Goal: Transaction & Acquisition: Book appointment/travel/reservation

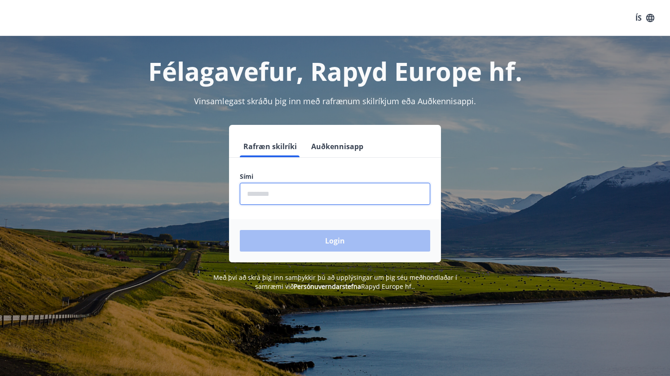
click at [277, 197] on input "phone" at bounding box center [335, 194] width 190 height 22
type input "********"
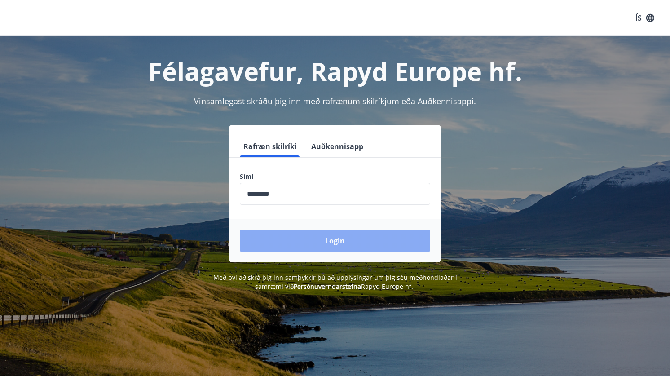
click at [310, 249] on button "Login" at bounding box center [335, 241] width 190 height 22
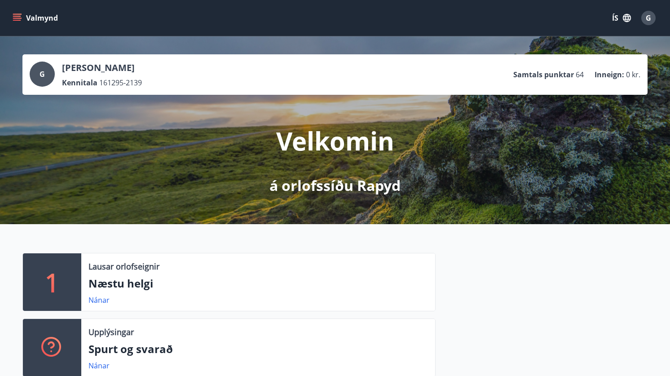
click at [10, 10] on div "Valmynd ÍS G" at bounding box center [335, 18] width 670 height 36
click at [14, 13] on button "Valmynd" at bounding box center [36, 18] width 51 height 16
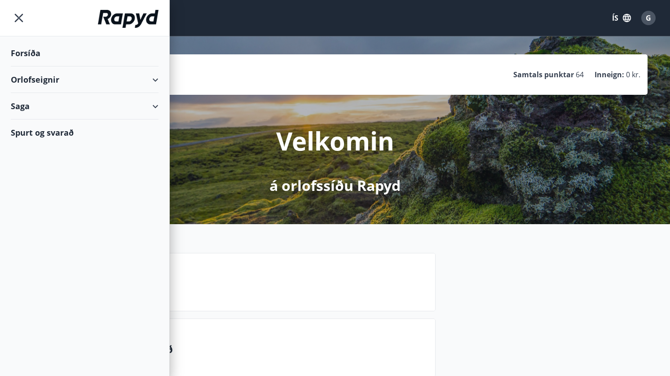
click at [331, 272] on div "Lausar orlofseignir Næstu helgi Nánar" at bounding box center [258, 282] width 354 height 58
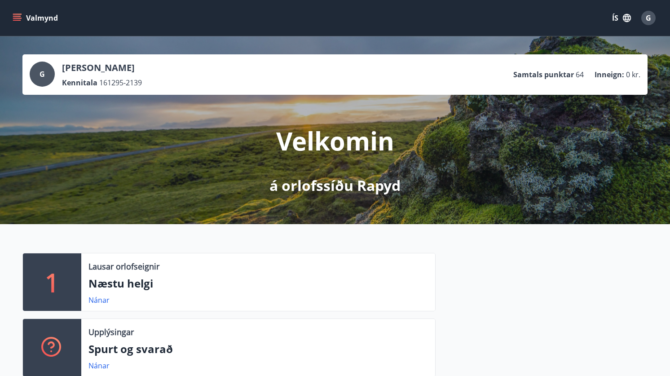
click at [13, 14] on icon "menu" at bounding box center [18, 14] width 10 height 1
click at [345, 175] on div "Velkomin á orlofssíðu Rapyd" at bounding box center [335, 145] width 503 height 101
click at [22, 13] on button "Valmynd" at bounding box center [36, 18] width 51 height 16
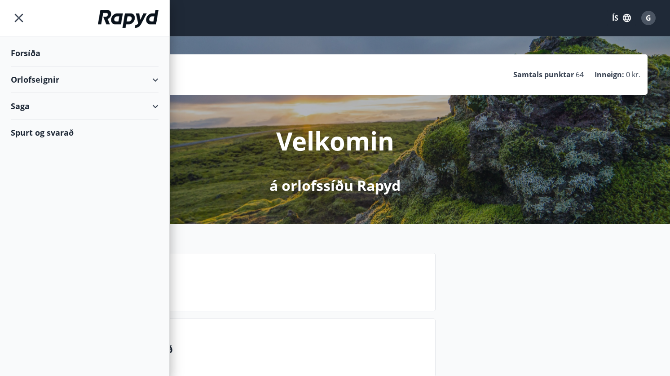
click at [155, 76] on div "Orlofseignir" at bounding box center [85, 79] width 148 height 27
click at [44, 84] on div "Orlofseignir" at bounding box center [85, 79] width 148 height 27
click at [25, 52] on div "Forsíða" at bounding box center [85, 53] width 148 height 27
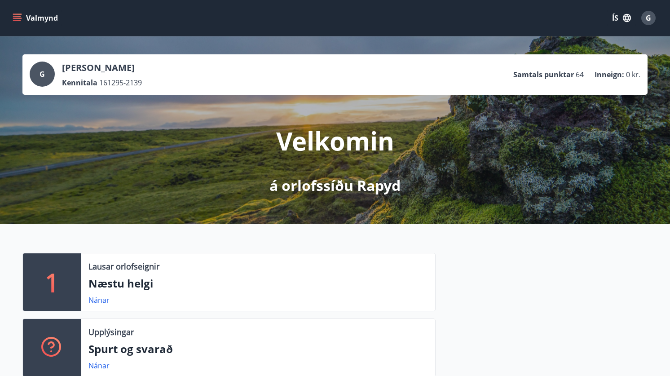
click at [19, 14] on icon "menu" at bounding box center [17, 17] width 9 height 9
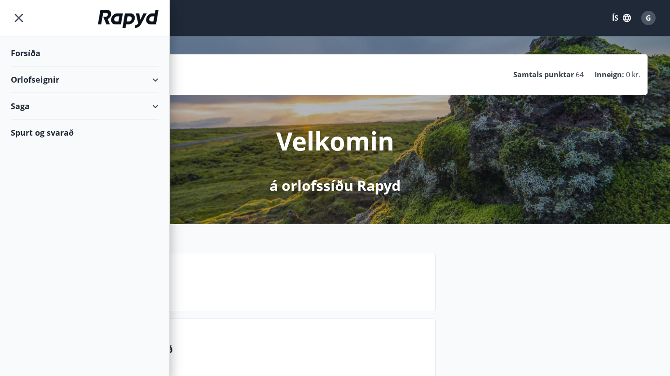
click at [82, 76] on div "Orlofseignir" at bounding box center [85, 79] width 148 height 27
click at [37, 101] on div "Framboð" at bounding box center [84, 102] width 133 height 19
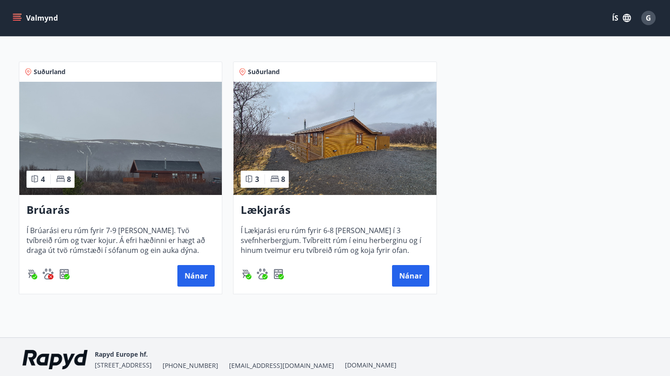
scroll to position [147, 0]
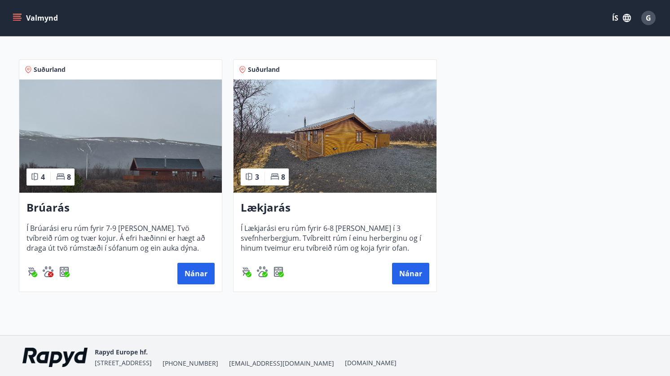
click at [78, 204] on h3 "Brúarás" at bounding box center [121, 208] width 188 height 16
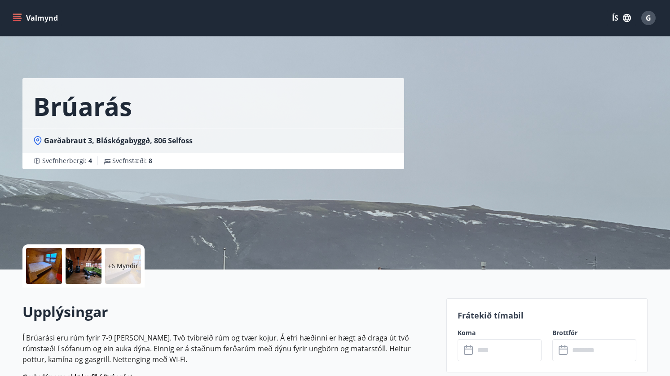
click at [79, 259] on div at bounding box center [84, 266] width 36 height 36
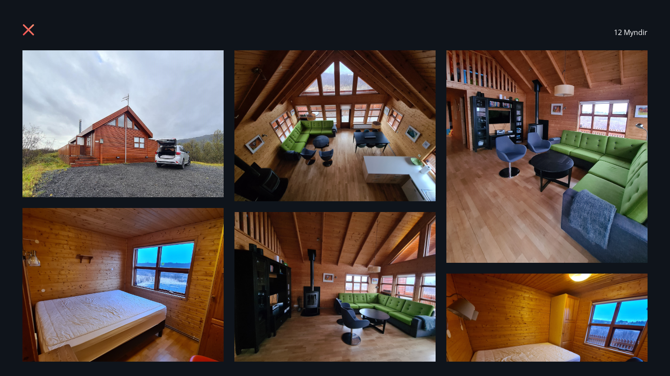
click at [374, 146] on img at bounding box center [335, 125] width 201 height 151
click at [35, 37] on icon at bounding box center [29, 31] width 14 height 14
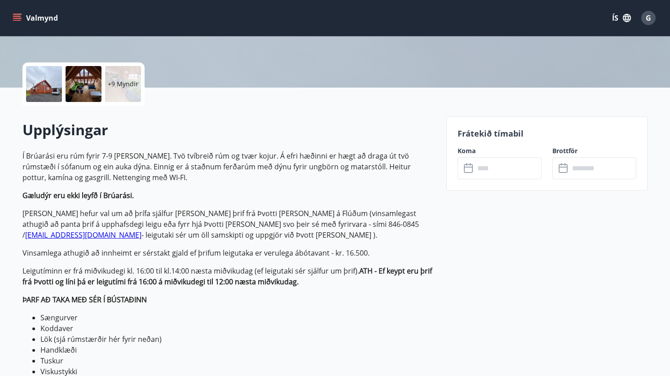
scroll to position [184, 0]
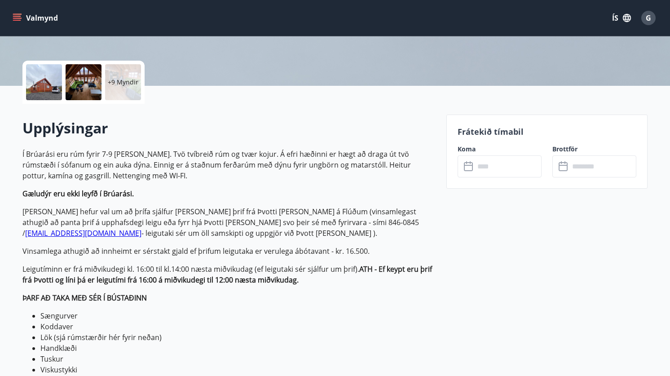
click at [506, 168] on input "text" at bounding box center [508, 166] width 67 height 22
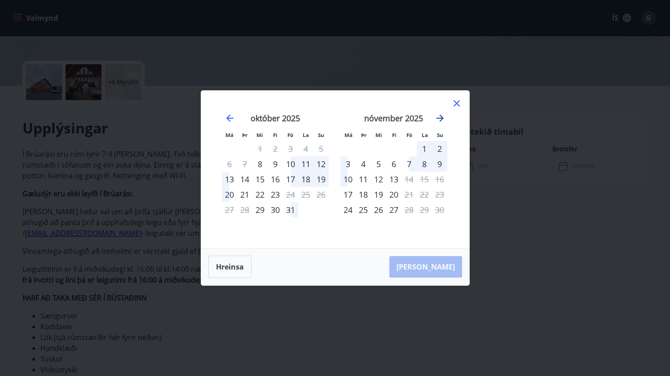
click at [444, 120] on icon "Move forward to switch to the next month." at bounding box center [440, 118] width 11 height 11
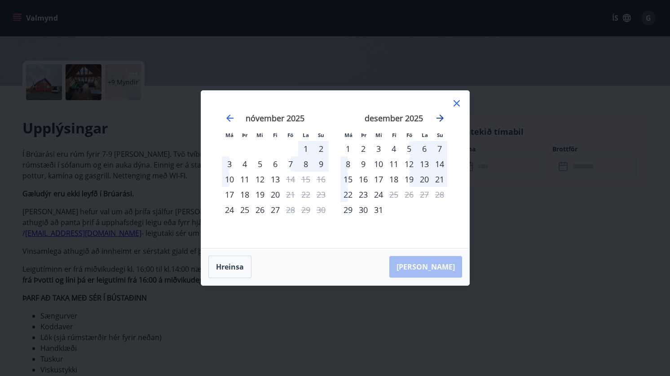
click at [444, 120] on icon "Move forward to switch to the next month." at bounding box center [440, 118] width 11 height 11
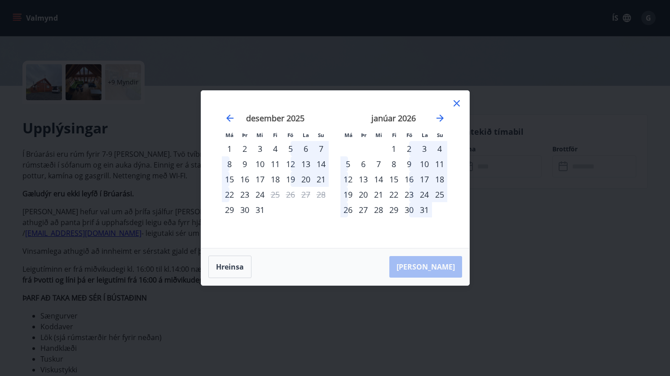
click at [411, 194] on div "23" at bounding box center [409, 194] width 15 height 15
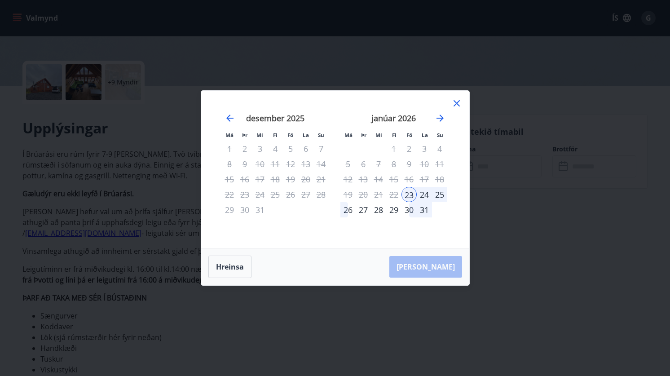
click at [442, 194] on div "25" at bounding box center [439, 194] width 15 height 15
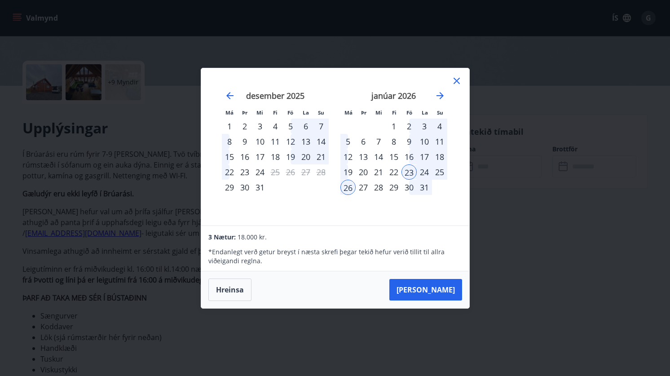
click at [350, 189] on div "26" at bounding box center [348, 187] width 15 height 15
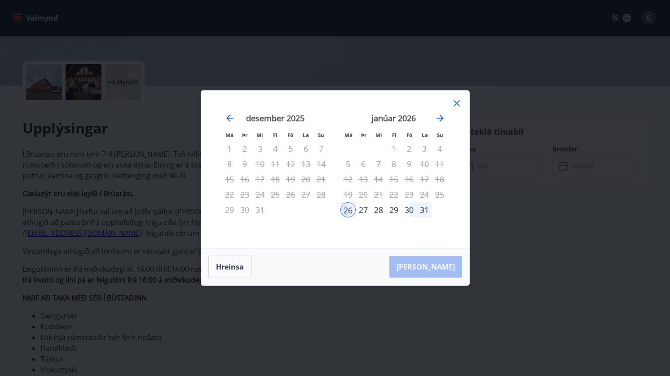
click at [448, 275] on div "Hreinsa Taka Frá" at bounding box center [335, 266] width 268 height 37
click at [464, 108] on div "Má Þr Mi Fi Fö La Su Má Þr Mi Fi Fö La Su nóvember 2025 1 2 3 4 5 6 7 8 9 10 11…" at bounding box center [335, 169] width 268 height 157
click at [440, 272] on div "Hreinsa Taka Frá" at bounding box center [335, 266] width 268 height 37
click at [228, 270] on button "Hreinsa" at bounding box center [229, 267] width 43 height 22
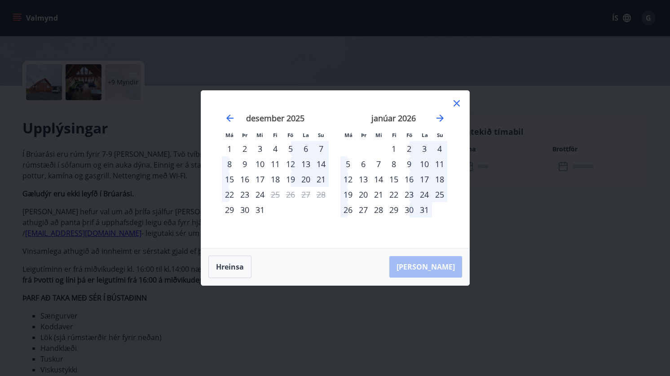
click at [411, 192] on div "23" at bounding box center [409, 194] width 15 height 15
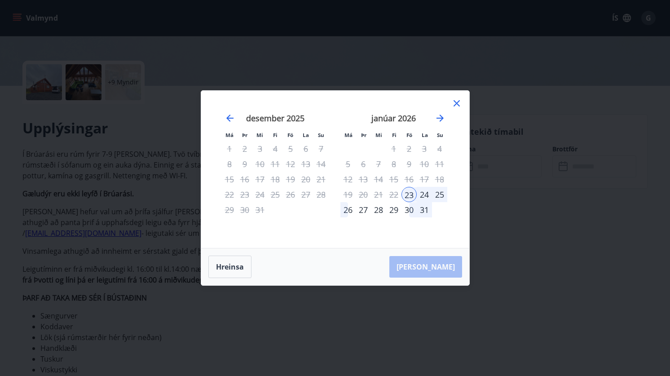
click at [347, 210] on div "26" at bounding box center [348, 209] width 15 height 15
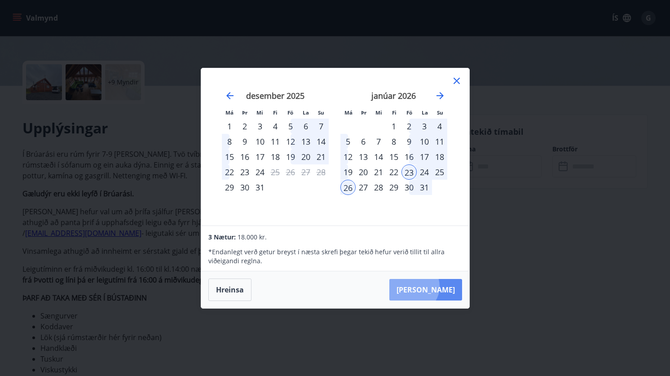
click at [441, 287] on button "Taka Frá" at bounding box center [426, 290] width 73 height 22
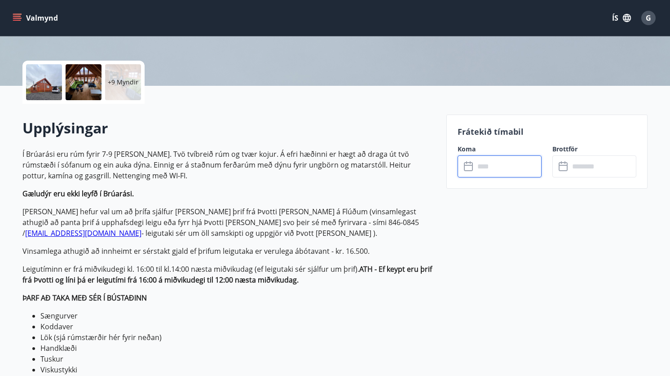
type input "******"
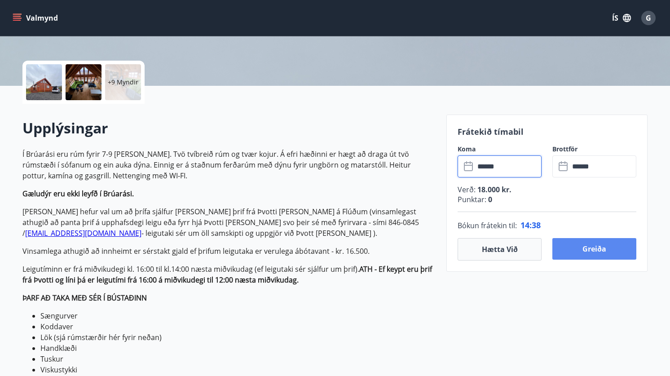
click at [605, 248] on button "Greiða" at bounding box center [595, 249] width 84 height 22
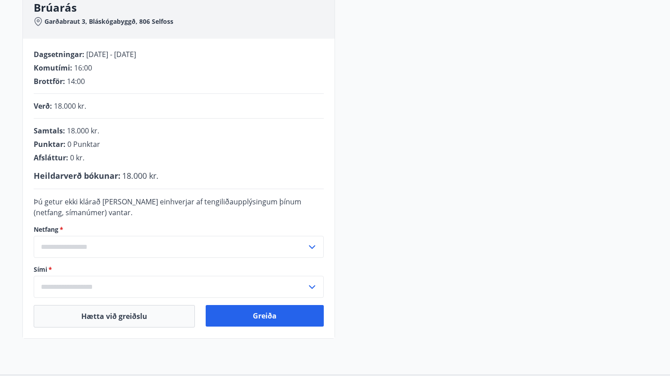
scroll to position [148, 0]
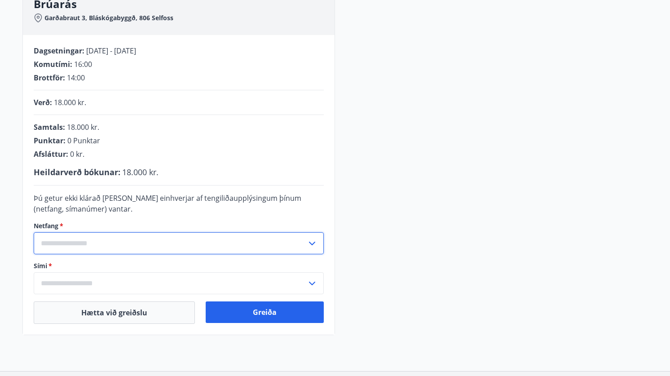
click at [232, 239] on input "text" at bounding box center [170, 243] width 273 height 22
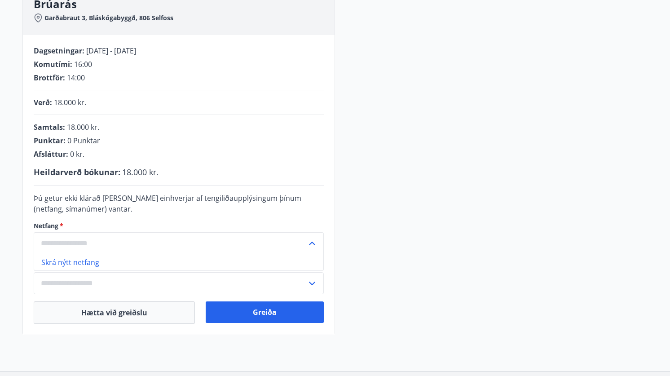
click at [114, 232] on input "text" at bounding box center [170, 243] width 273 height 22
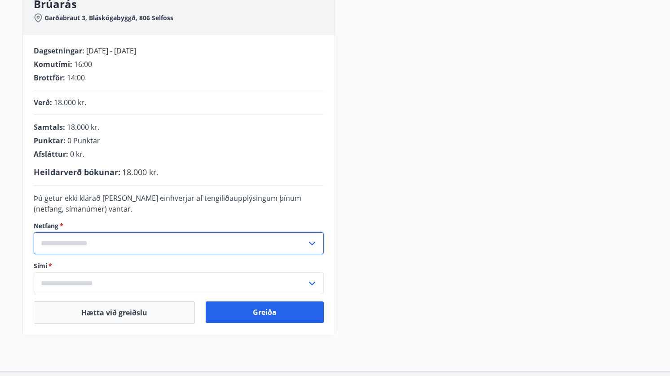
click at [102, 244] on input "text" at bounding box center [170, 243] width 273 height 22
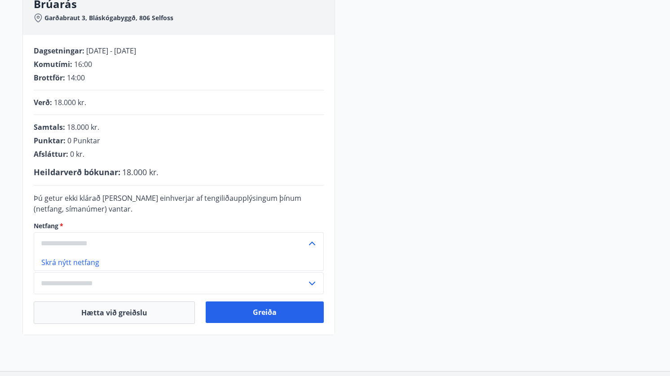
click at [93, 234] on input "text" at bounding box center [170, 243] width 273 height 22
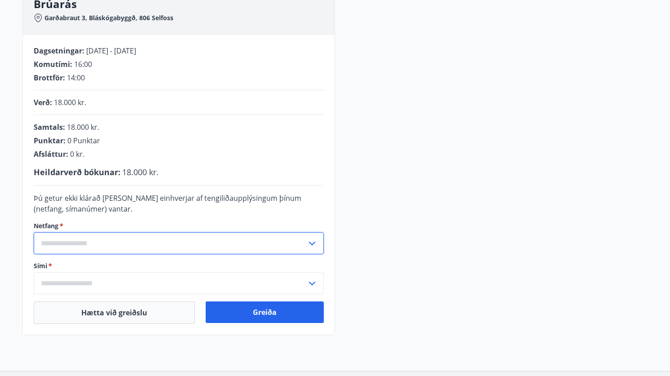
click at [76, 243] on input "text" at bounding box center [170, 243] width 273 height 22
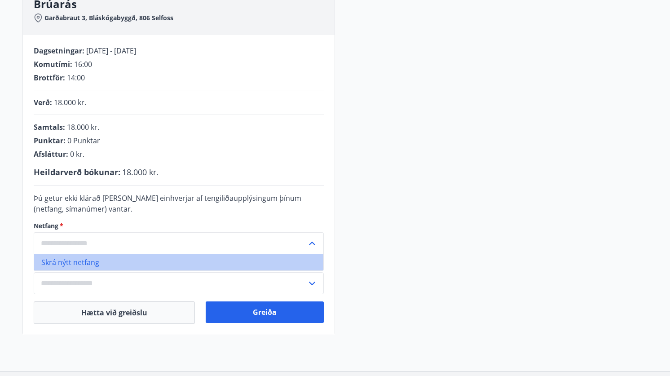
click at [73, 266] on li "Skrá nýtt netfang" at bounding box center [178, 262] width 289 height 16
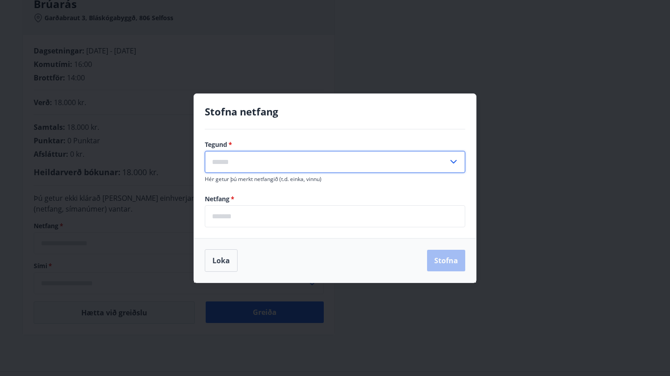
click at [283, 168] on input "text" at bounding box center [327, 162] width 244 height 22
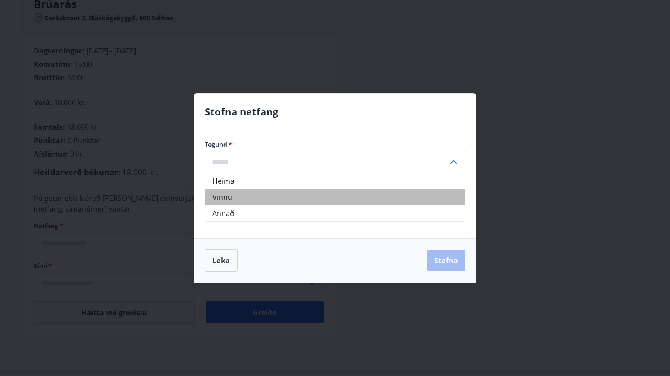
click at [268, 196] on li "Vinnu" at bounding box center [335, 197] width 260 height 16
type input "*****"
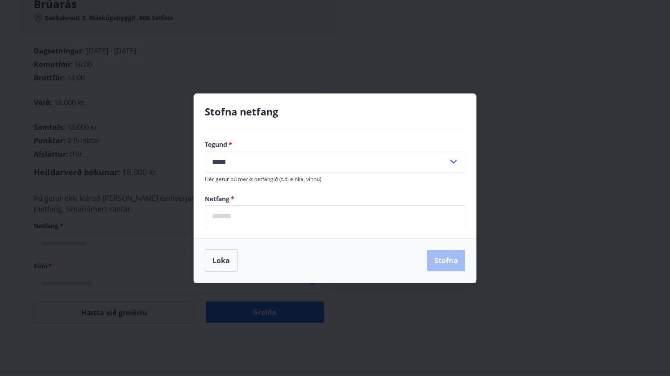
click at [265, 222] on input "email" at bounding box center [335, 216] width 261 height 22
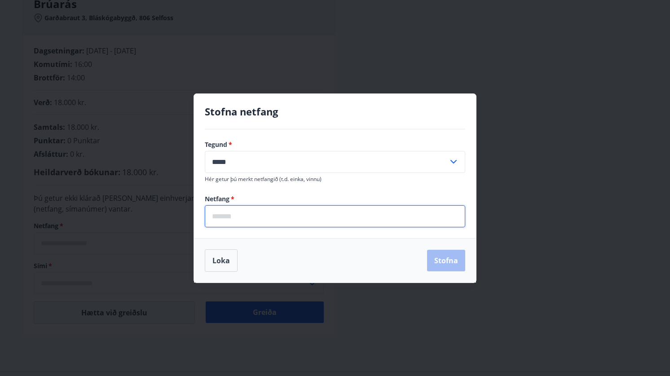
type input "**********"
click at [448, 260] on button "Stofna" at bounding box center [446, 261] width 38 height 22
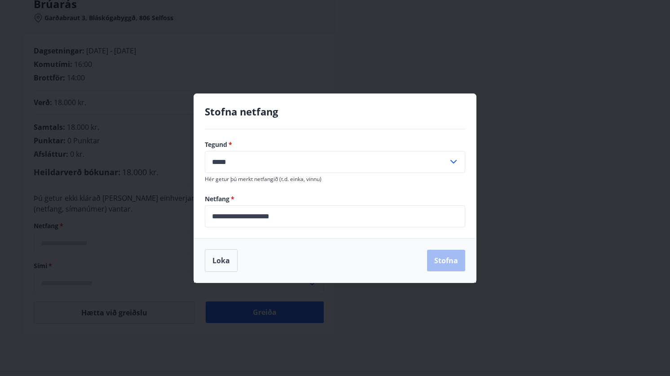
type input "**********"
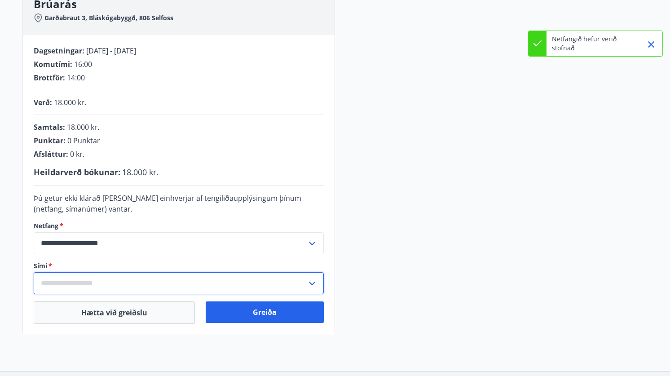
click at [127, 285] on input "text" at bounding box center [170, 283] width 273 height 22
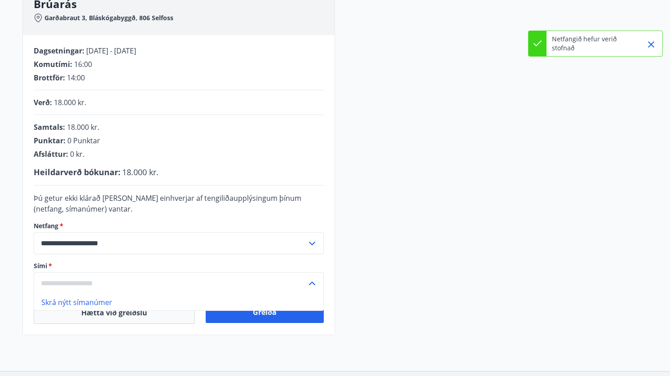
click at [97, 299] on li "Skrá nýtt símanúmer" at bounding box center [178, 302] width 289 height 16
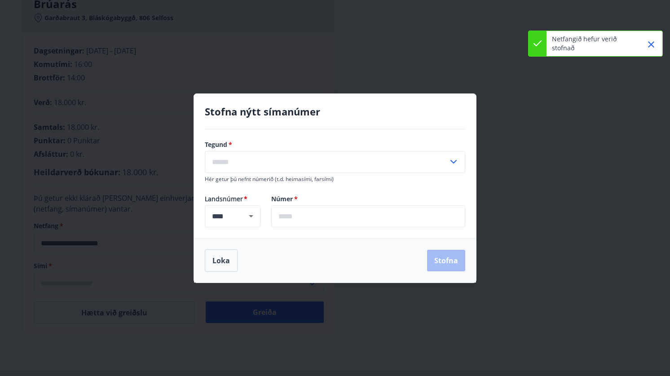
click at [274, 162] on input "text" at bounding box center [327, 162] width 244 height 22
click at [229, 180] on li "Farsími" at bounding box center [335, 181] width 260 height 16
type input "*******"
click at [294, 222] on input "text" at bounding box center [368, 216] width 194 height 22
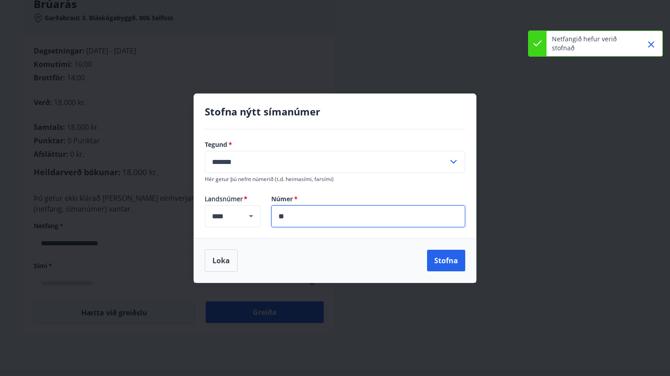
type input "*"
type input "*******"
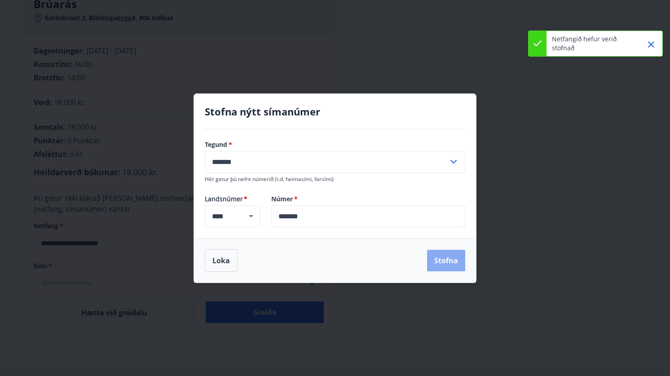
click at [456, 261] on button "Stofna" at bounding box center [446, 261] width 38 height 22
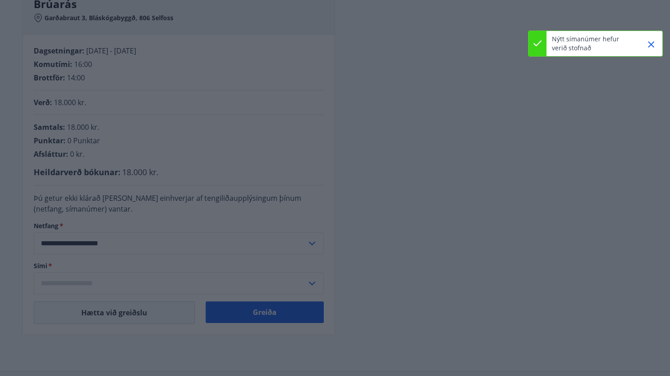
type input "**********"
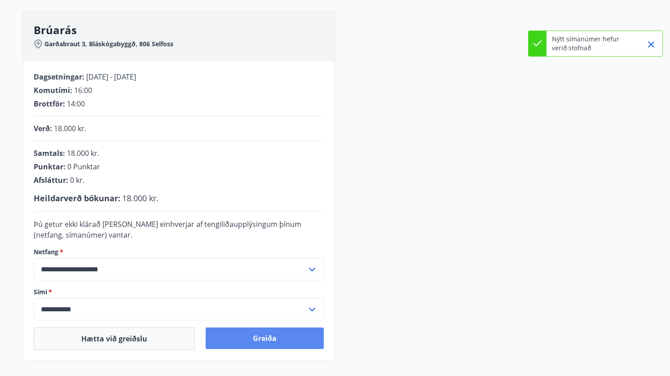
scroll to position [138, 0]
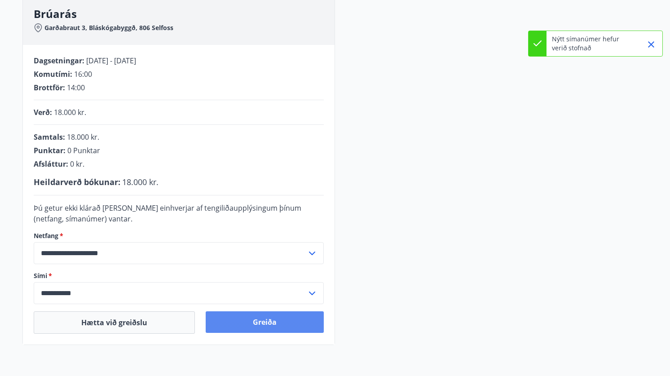
click at [270, 322] on button "Greiða" at bounding box center [265, 322] width 118 height 22
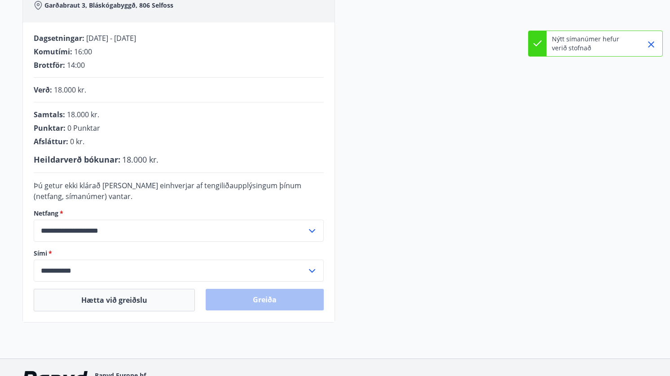
scroll to position [163, 0]
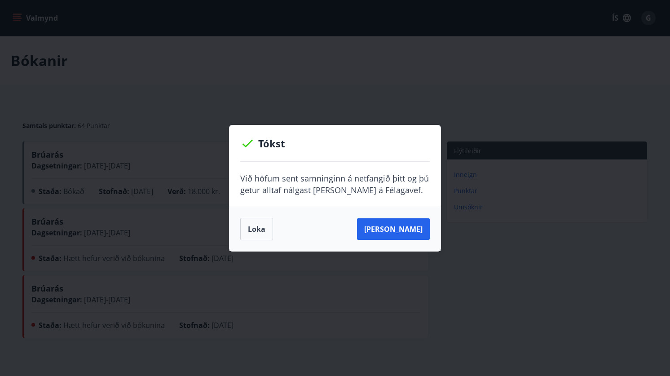
click at [256, 229] on button "Loka" at bounding box center [256, 229] width 33 height 22
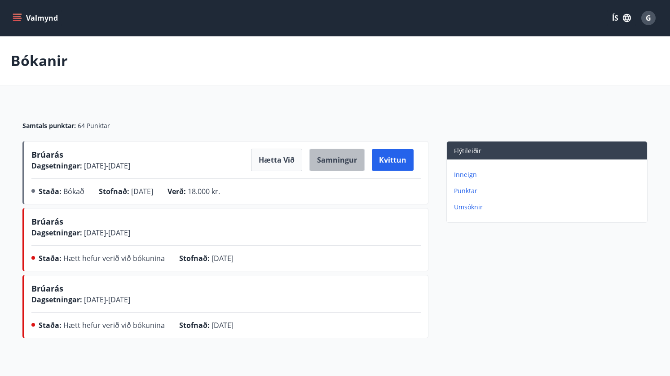
click at [341, 160] on button "Samningur" at bounding box center [337, 160] width 55 height 22
click at [336, 159] on button "Samningur" at bounding box center [337, 160] width 55 height 22
